Goal: Go to known website: Go to known website

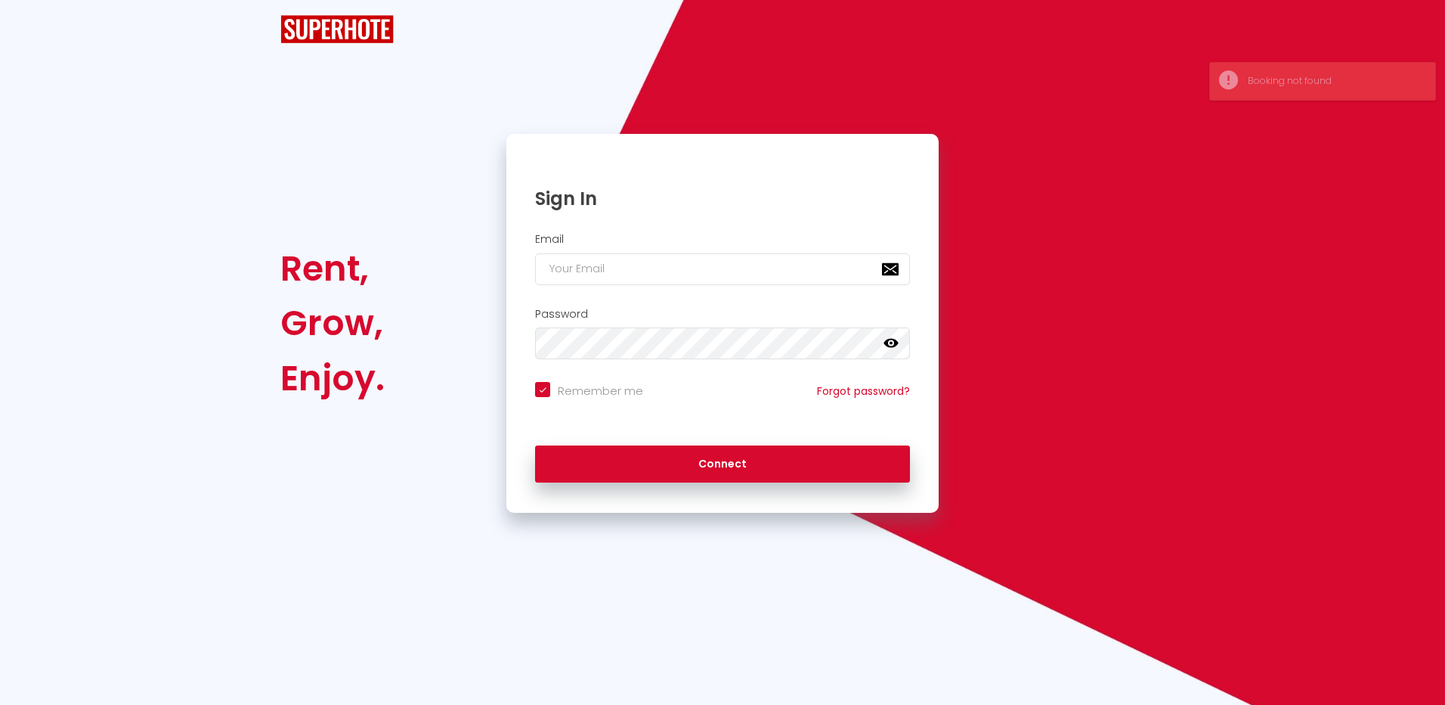
checkbox input "true"
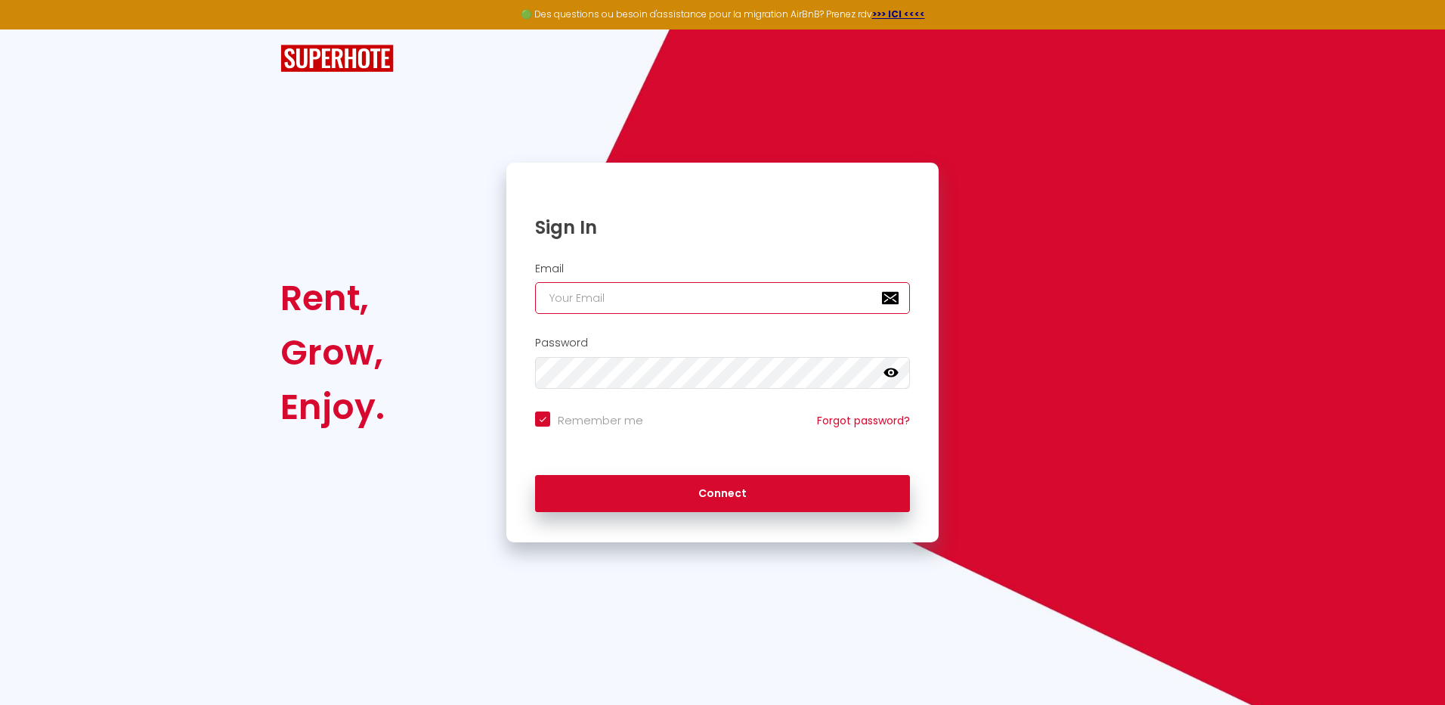
click at [591, 304] on input "email" at bounding box center [722, 298] width 375 height 32
type input "n"
checkbox input "true"
type input "na"
checkbox input "true"
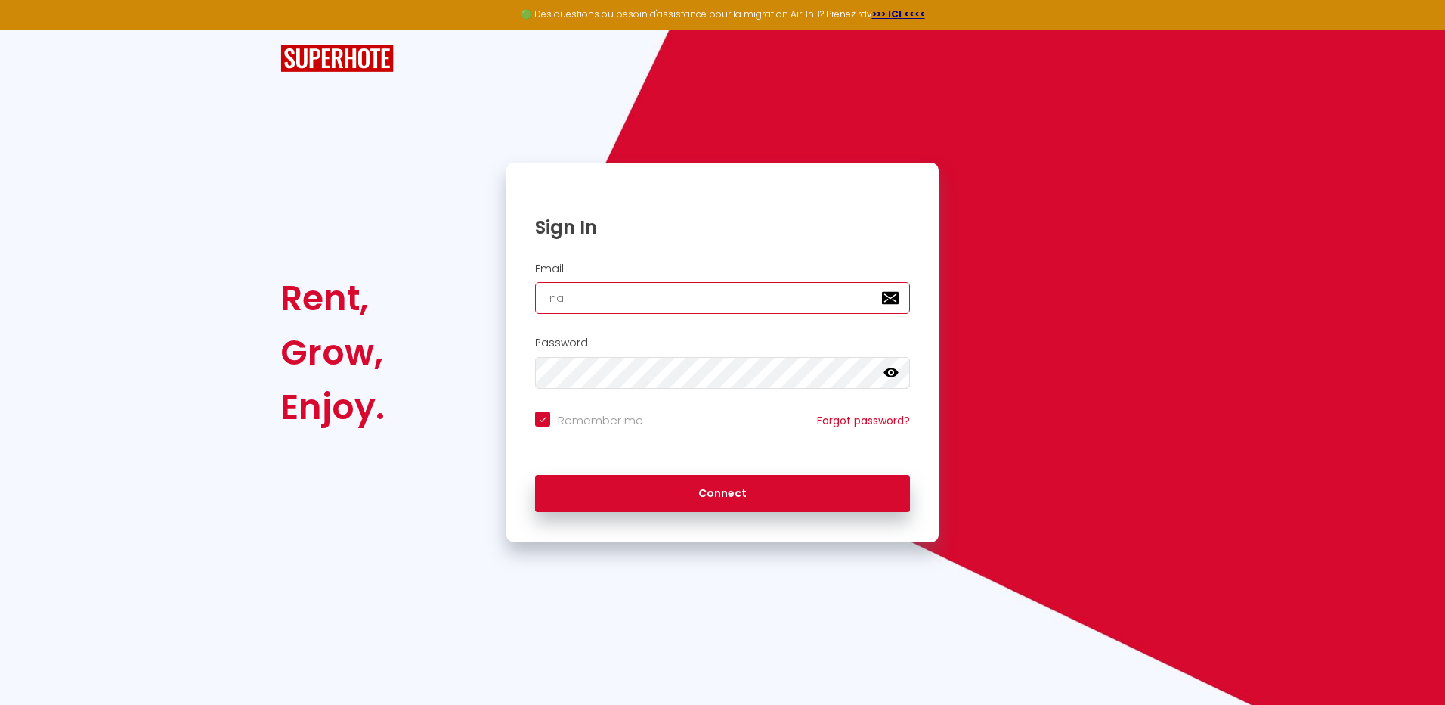
type input "nat"
checkbox input "true"
type input "nath"
checkbox input "true"
type input "natha"
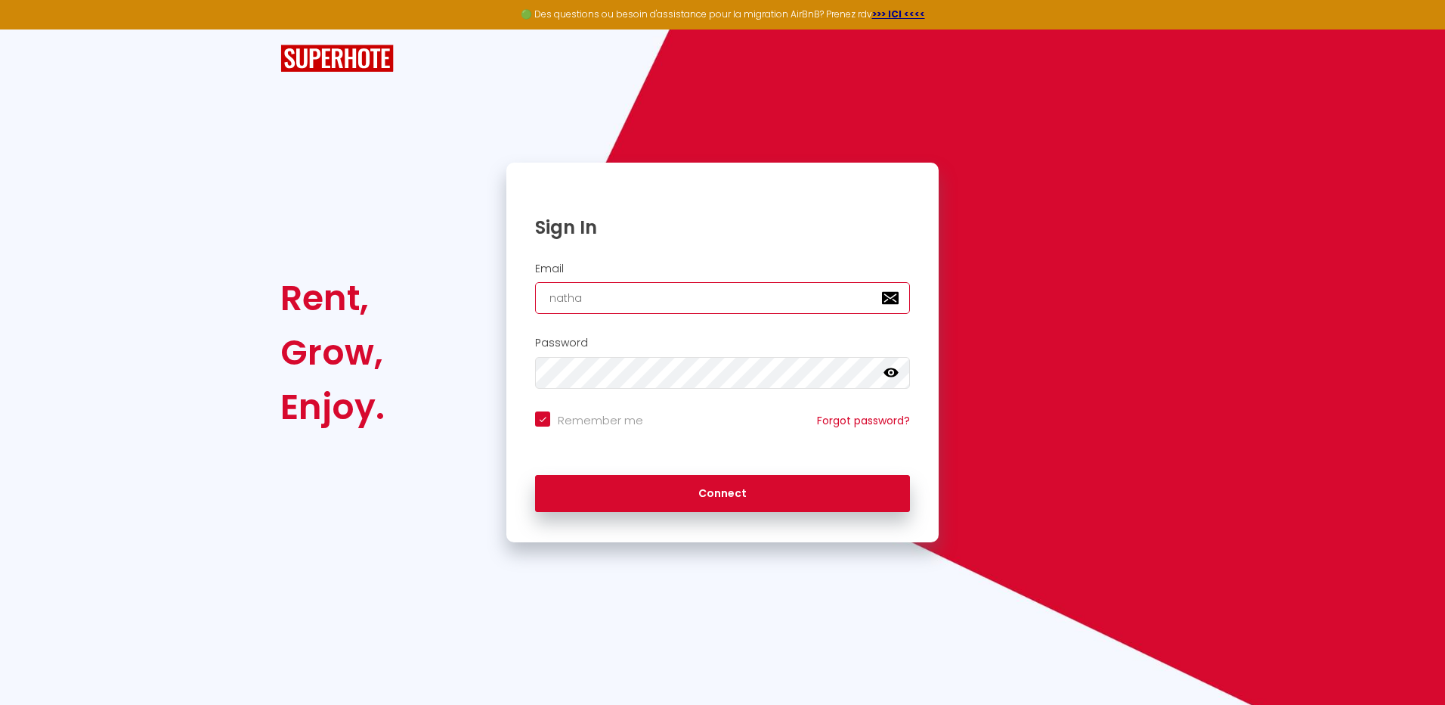
checkbox input "true"
type input "nathal"
checkbox input "true"
type input "nathali"
checkbox input "true"
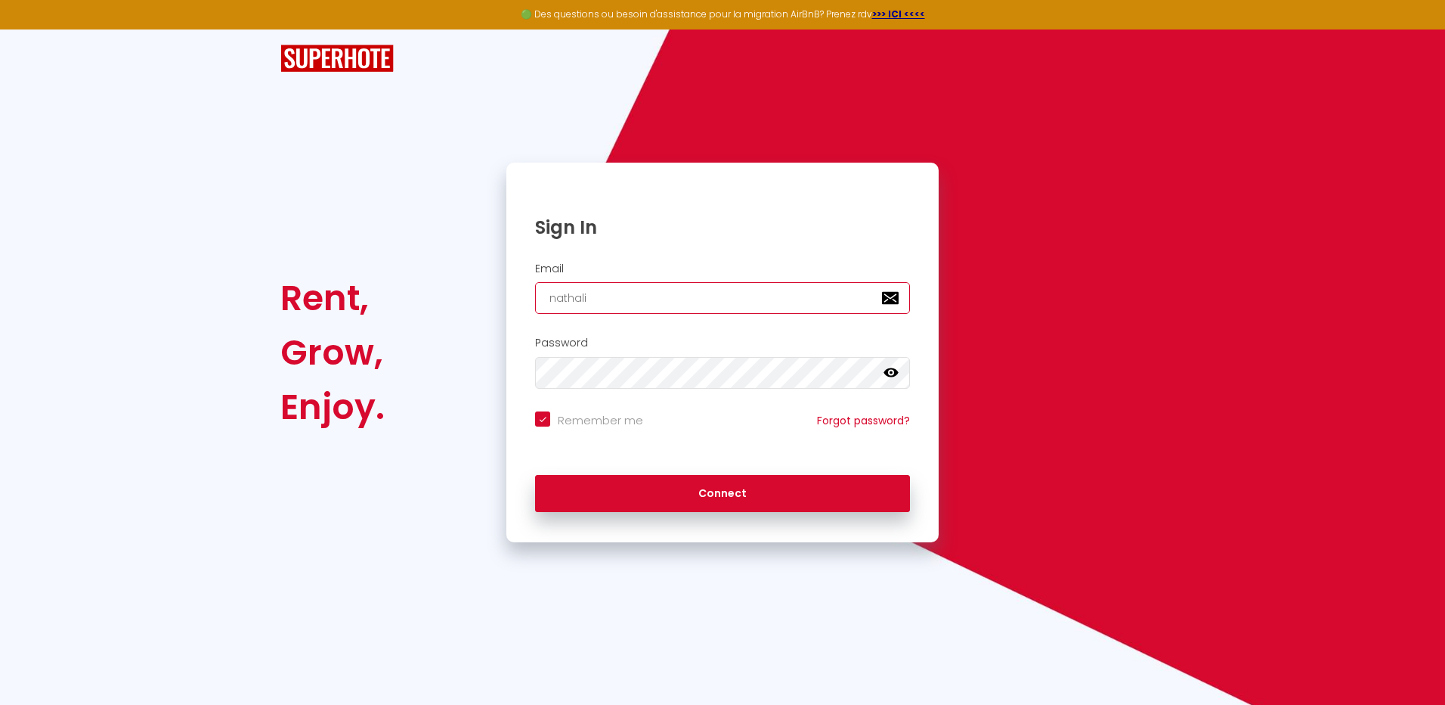
type input "[PERSON_NAME]"
checkbox input "true"
type input "[PERSON_NAME]."
checkbox input "true"
type input "[PERSON_NAME].b"
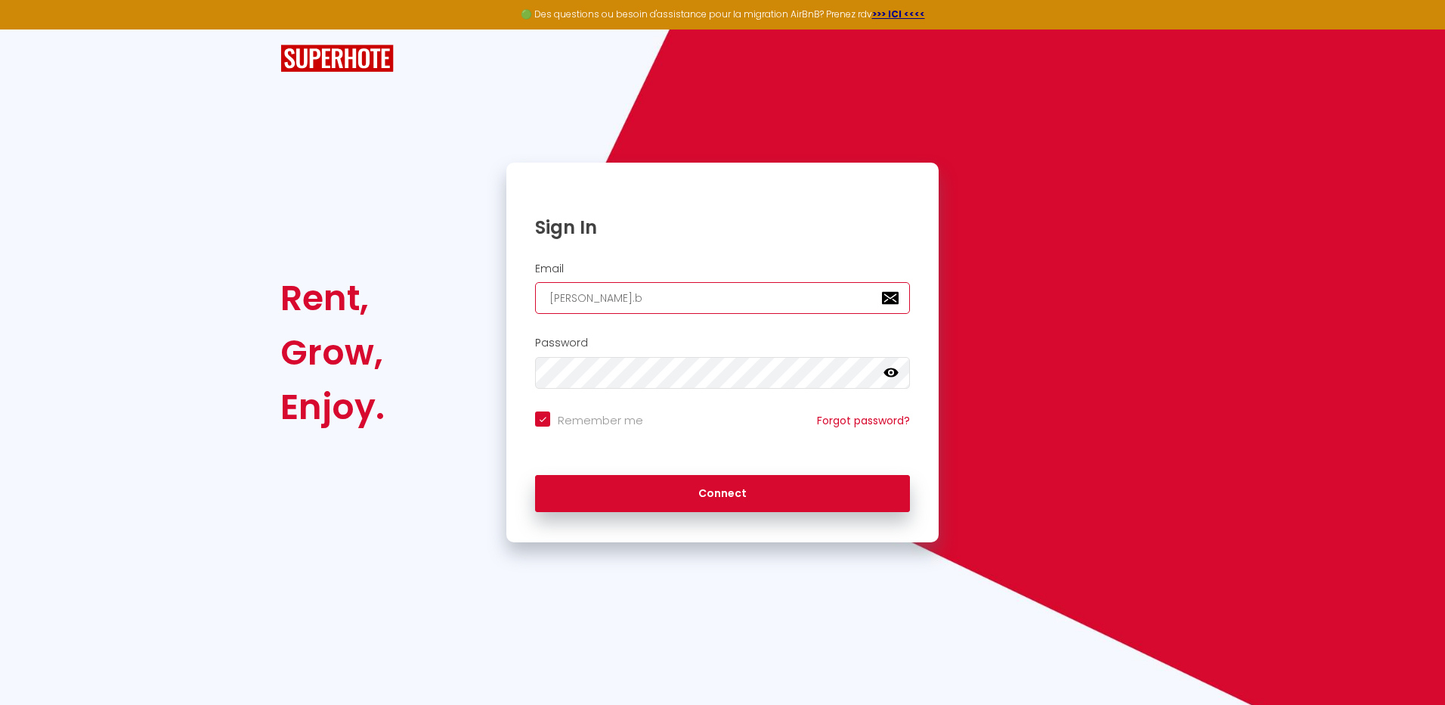
checkbox input "true"
type input "[DOMAIN_NAME]"
checkbox input "true"
type input "[PERSON_NAME].boi"
checkbox input "true"
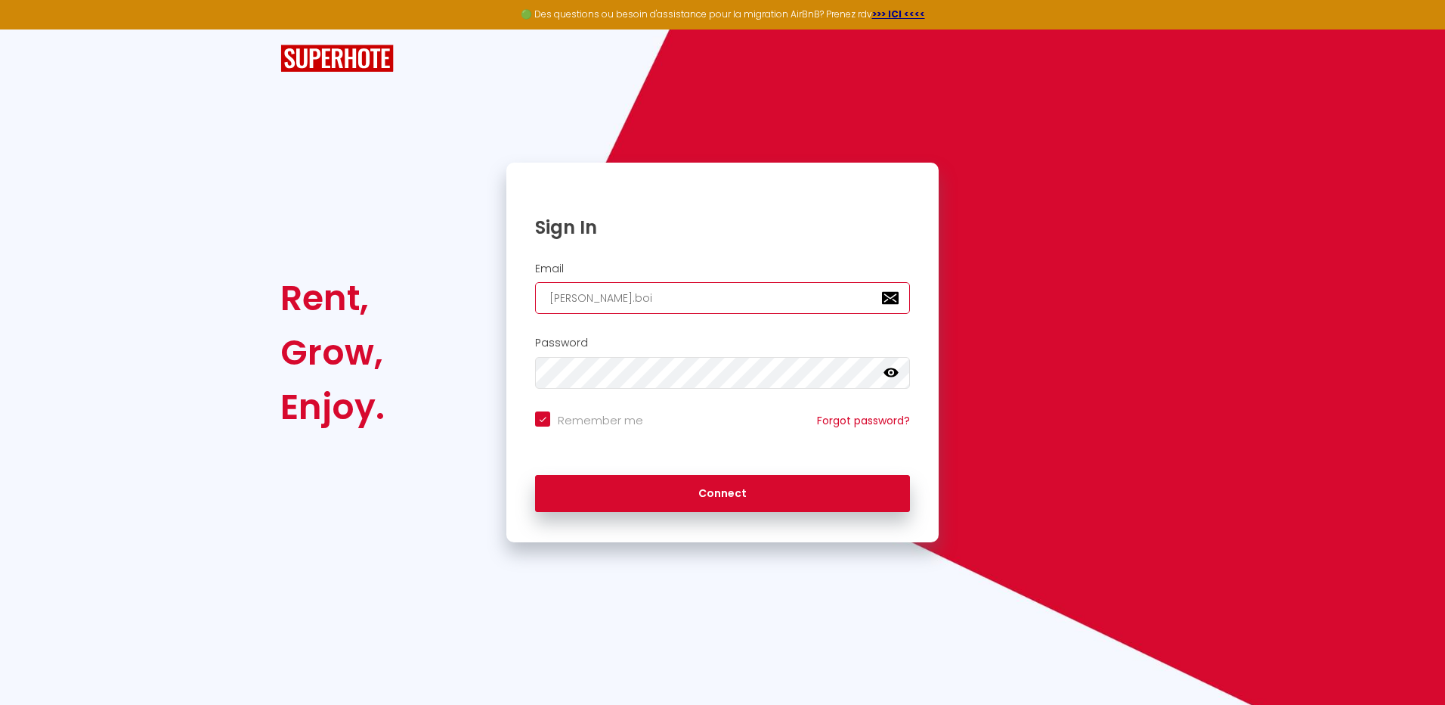
type input "[PERSON_NAME].boil"
checkbox input "true"
type input "[PERSON_NAME].boille"
checkbox input "true"
type input "[PERSON_NAME].boillet"
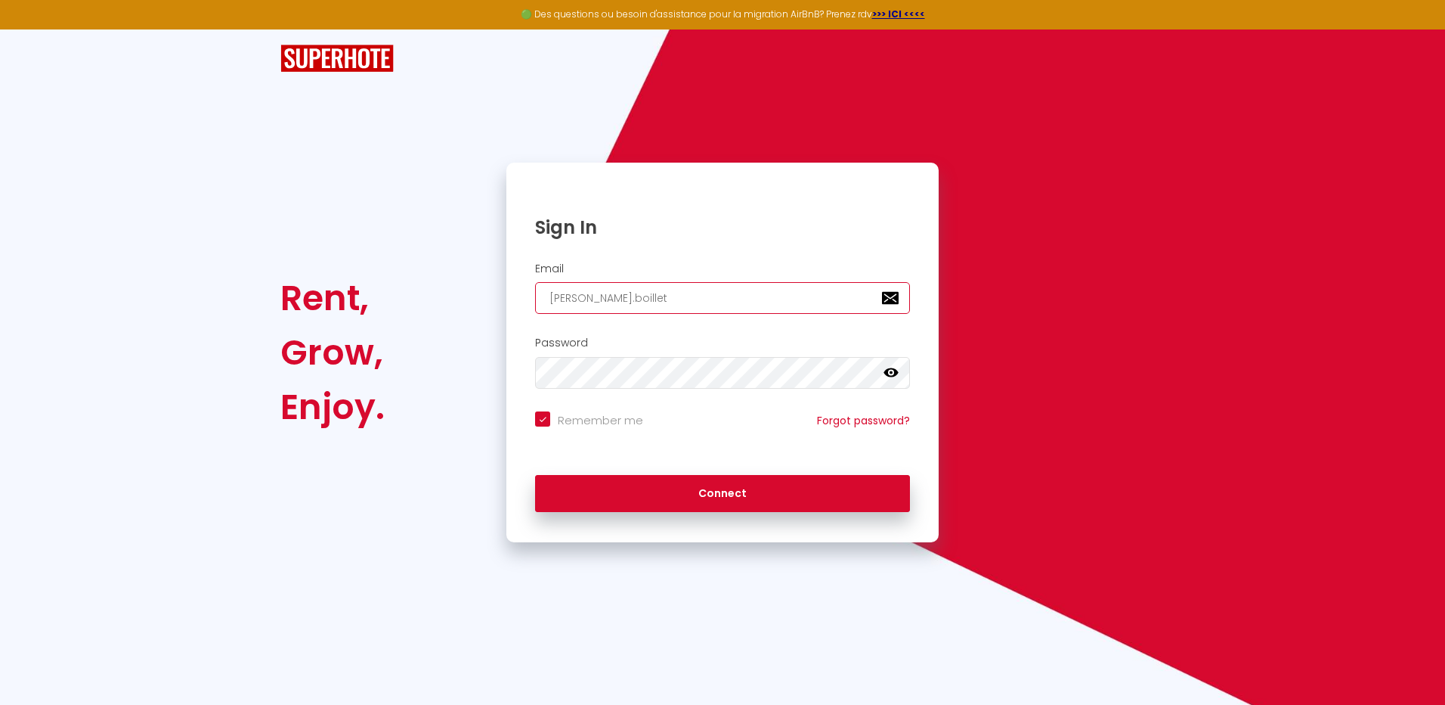
checkbox input "true"
type input "[PERSON_NAME].boillet@"
checkbox input "true"
type input "[PERSON_NAME]"
checkbox input "true"
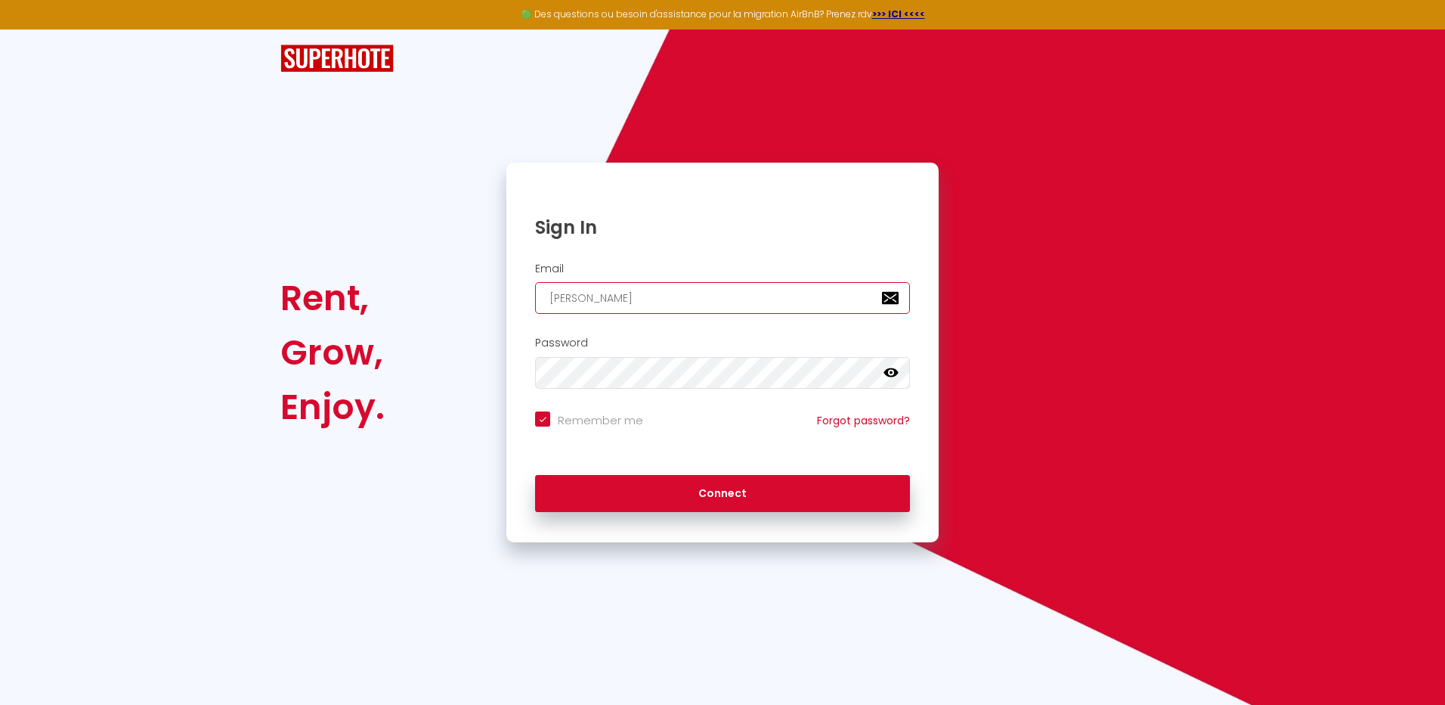
type input "[PERSON_NAME].boillet@"
checkbox input "true"
type input "[PERSON_NAME].boillet@"
click at [894, 9] on strong ">>> ICI <<<<" at bounding box center [898, 14] width 53 height 13
